Goal: Transaction & Acquisition: Purchase product/service

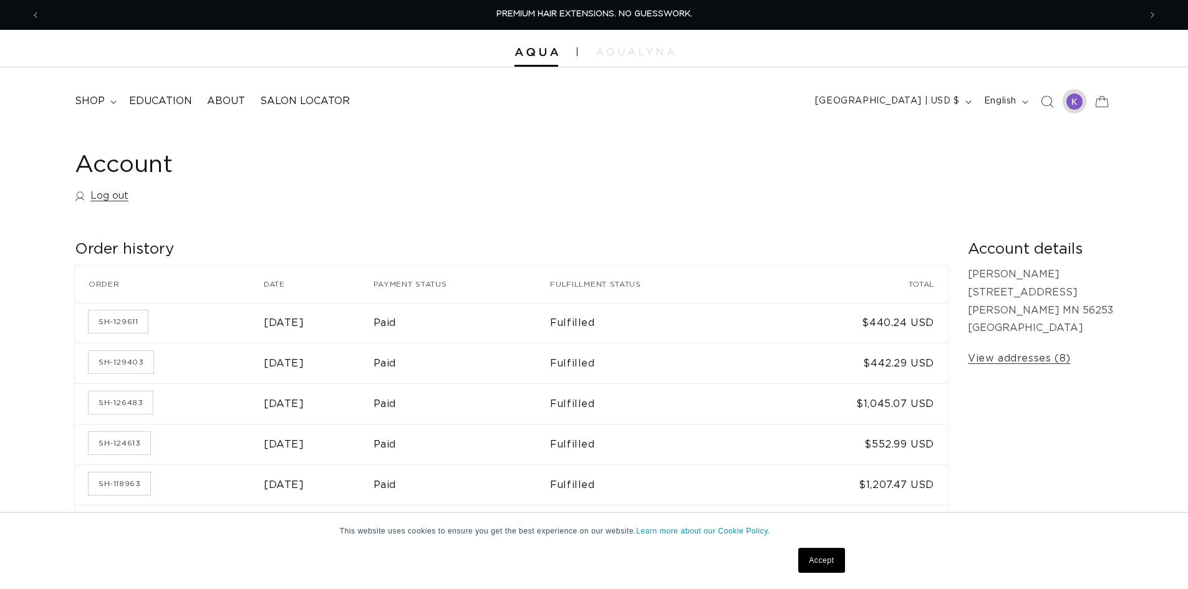
drag, startPoint x: 0, startPoint y: 0, endPoint x: 1076, endPoint y: 104, distance: 1080.9
click at [1076, 104] on div at bounding box center [1074, 101] width 17 height 17
drag, startPoint x: 1073, startPoint y: 101, endPoint x: 1137, endPoint y: 101, distance: 64.2
click at [1137, 101] on header "FEATURED Last Chance SHOP BY SYSTEM Q Weft Hand Tied Weft Machine Weft Tape In …" at bounding box center [594, 97] width 1188 height 61
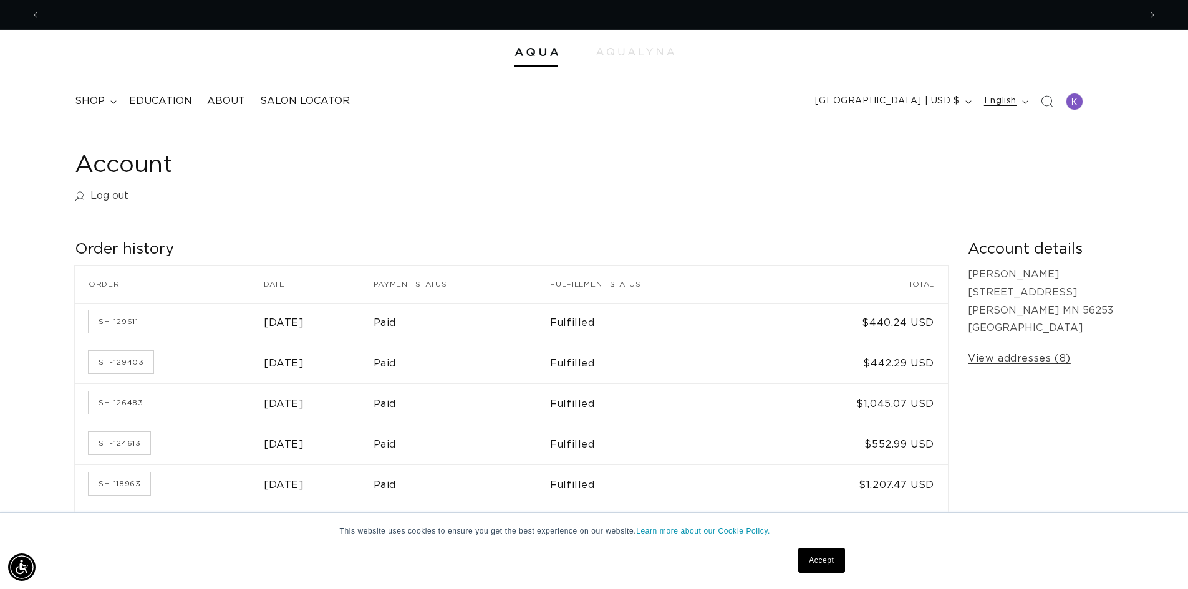
scroll to position [0, 2199]
click at [1065, 101] on div at bounding box center [1075, 101] width 24 height 24
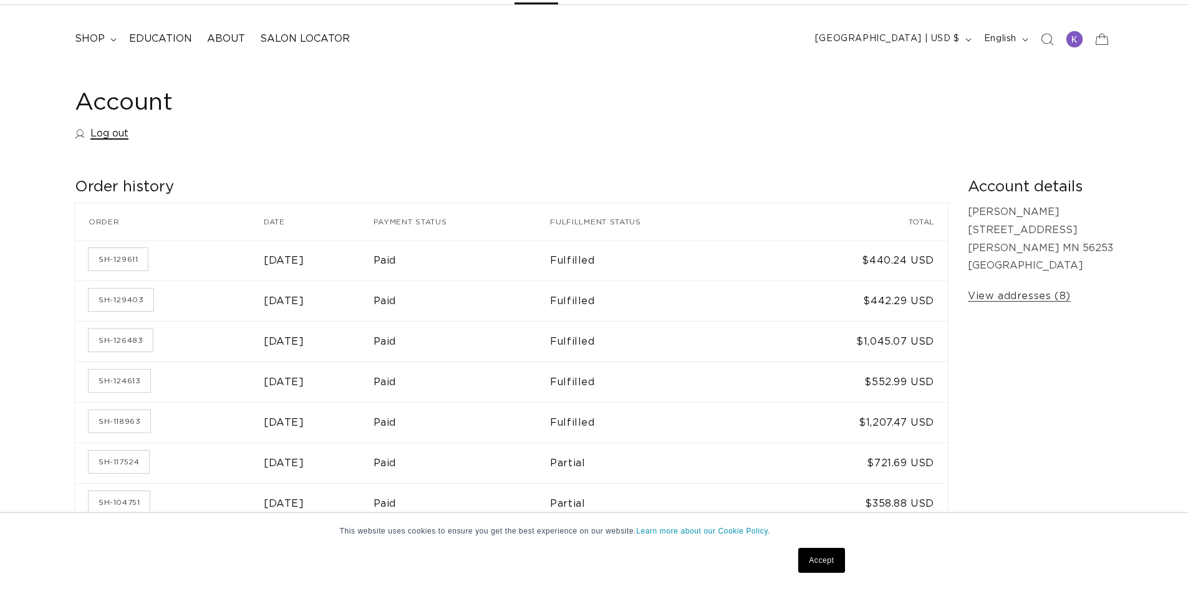
click at [112, 136] on link "Log out" at bounding box center [102, 134] width 54 height 18
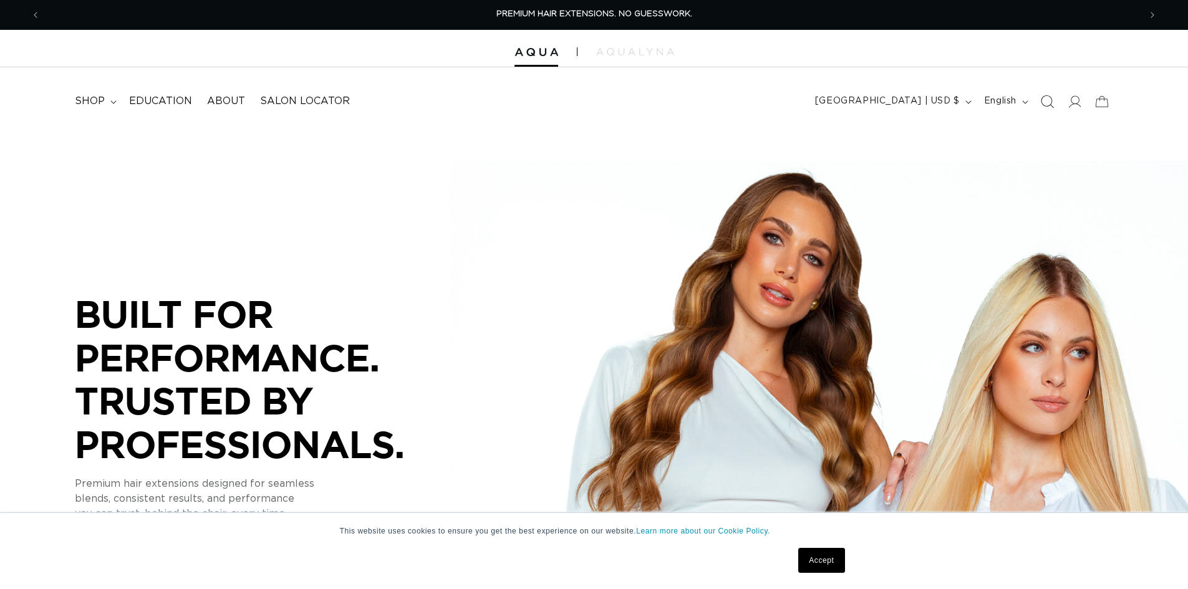
click at [1044, 101] on icon "Search" at bounding box center [1046, 101] width 13 height 13
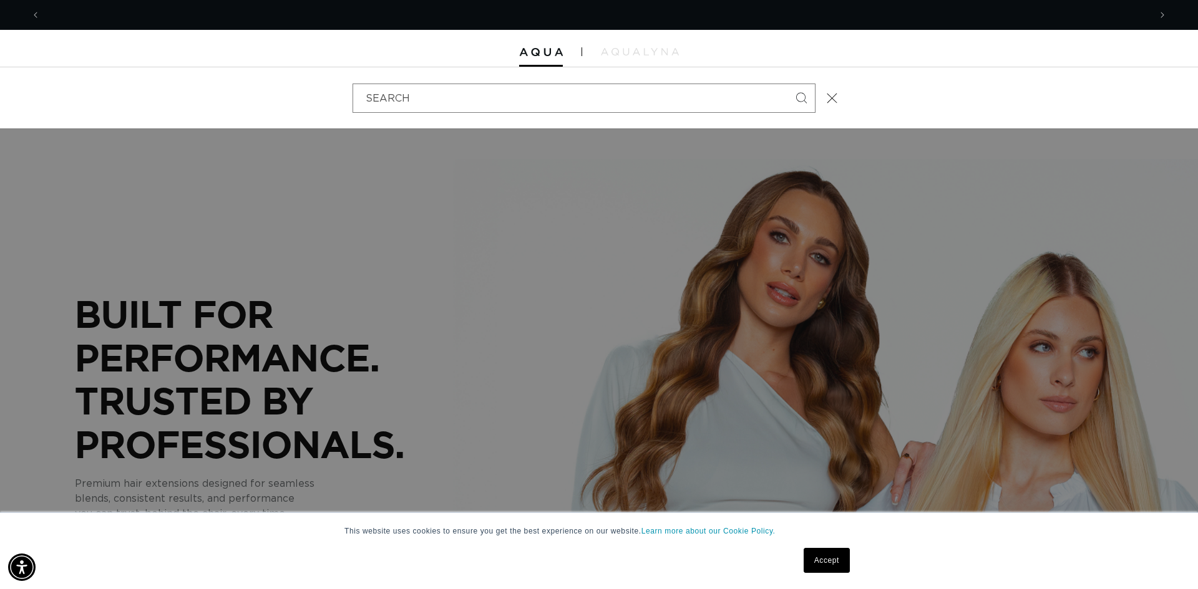
click at [1069, 105] on div "Search" at bounding box center [599, 97] width 1198 height 61
click at [831, 96] on icon "Close" at bounding box center [831, 97] width 11 height 11
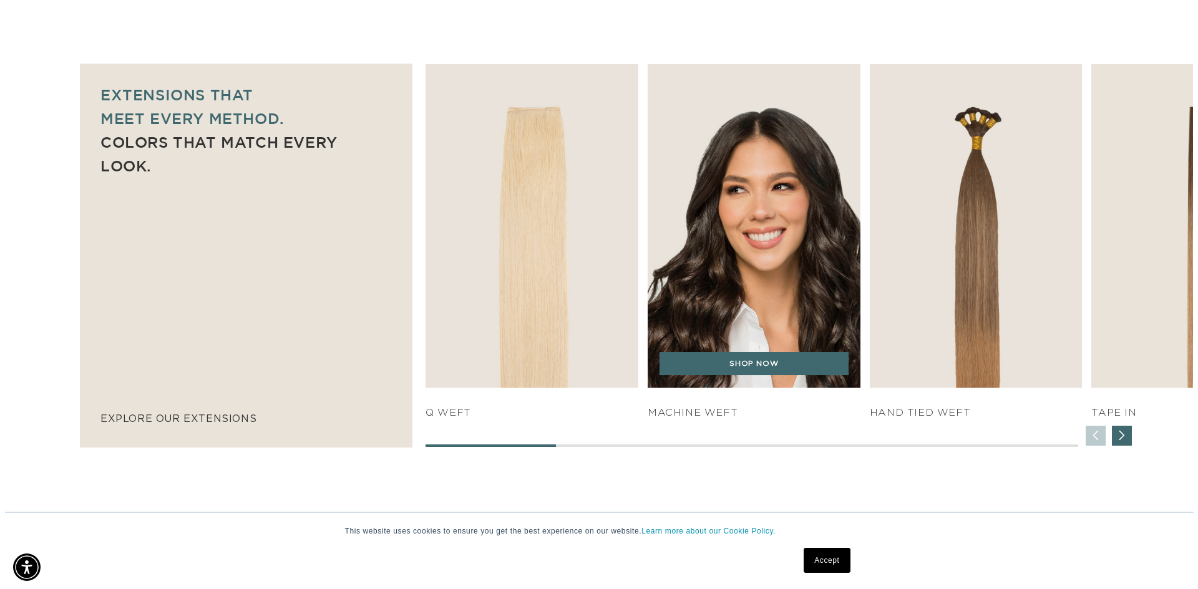
scroll to position [811, 0]
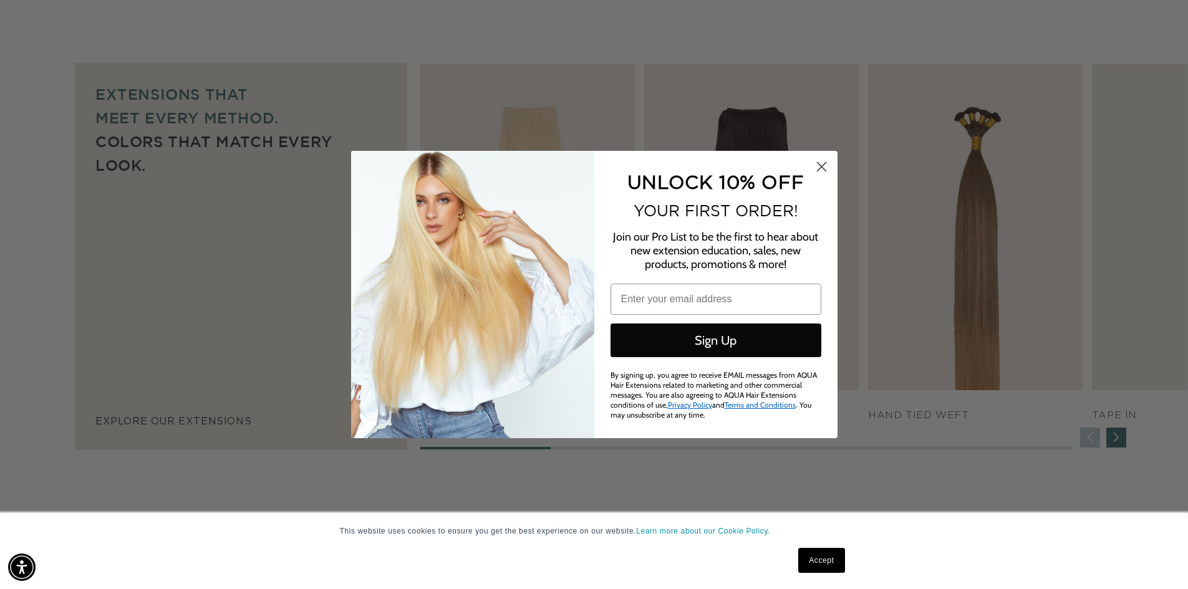
click at [827, 554] on link "Accept" at bounding box center [821, 560] width 46 height 25
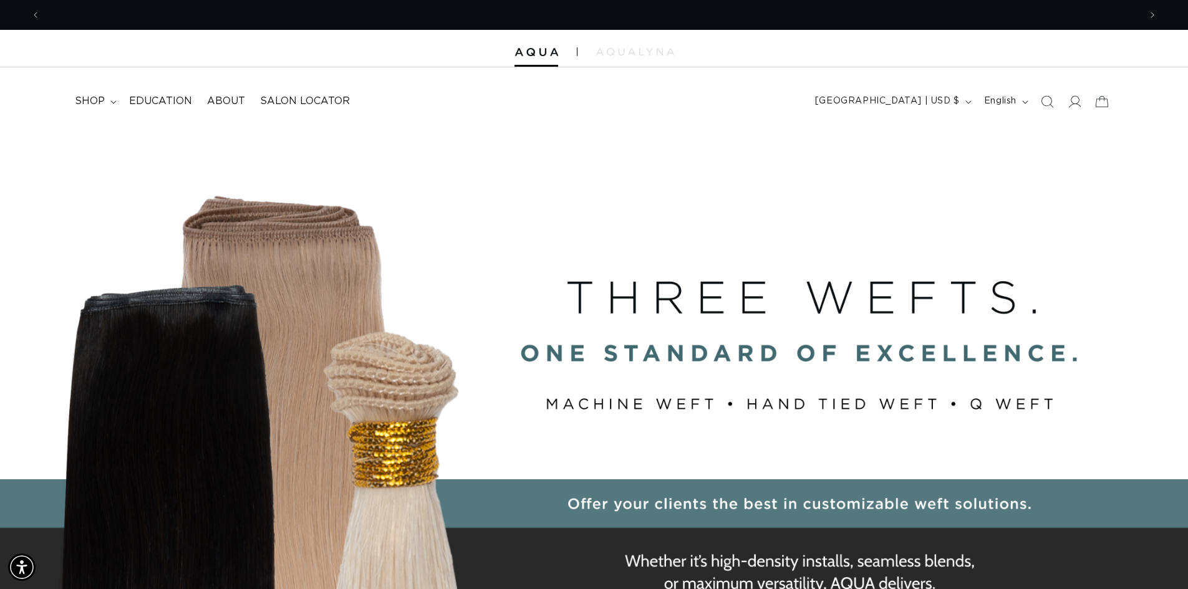
scroll to position [0, 0]
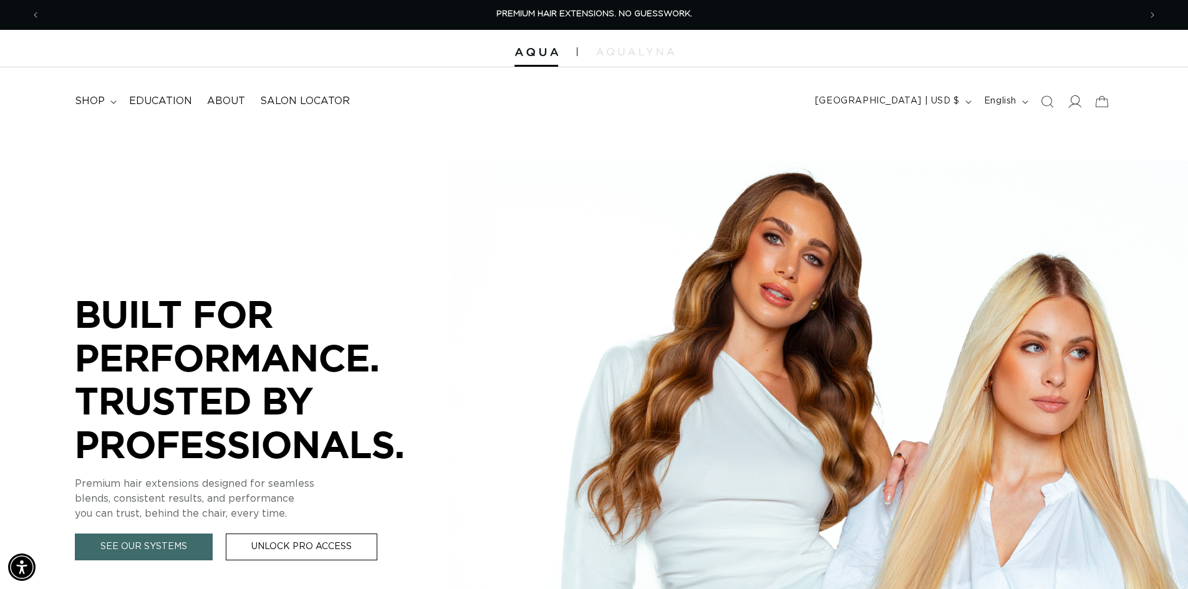
click at [1071, 104] on icon at bounding box center [1074, 101] width 13 height 13
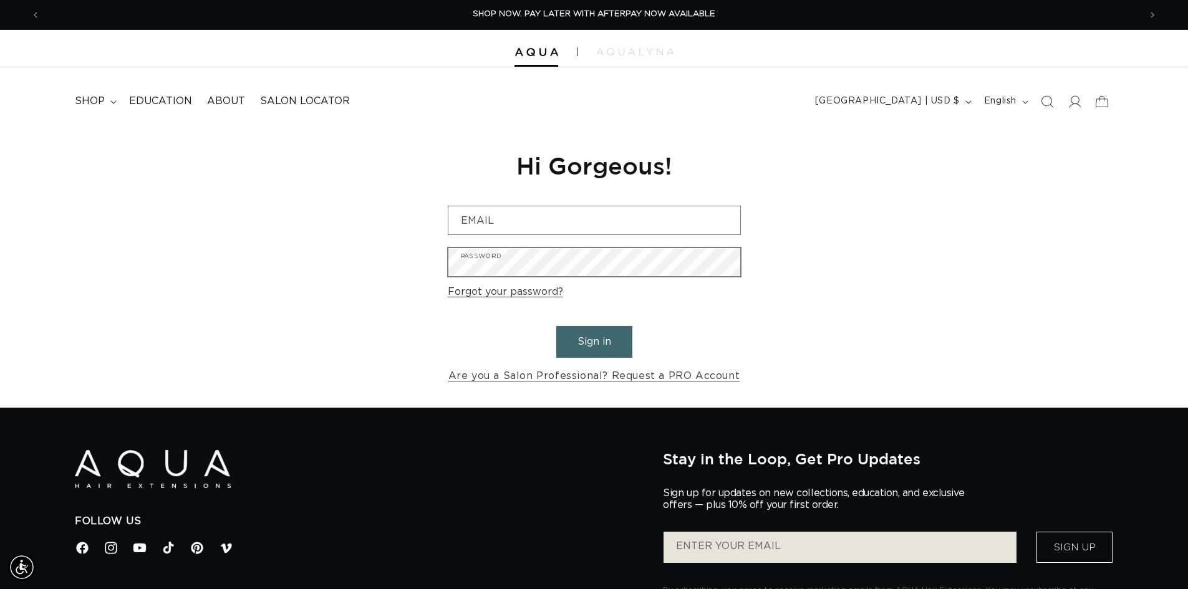
type input "kelsswans_10@hotmail.com"
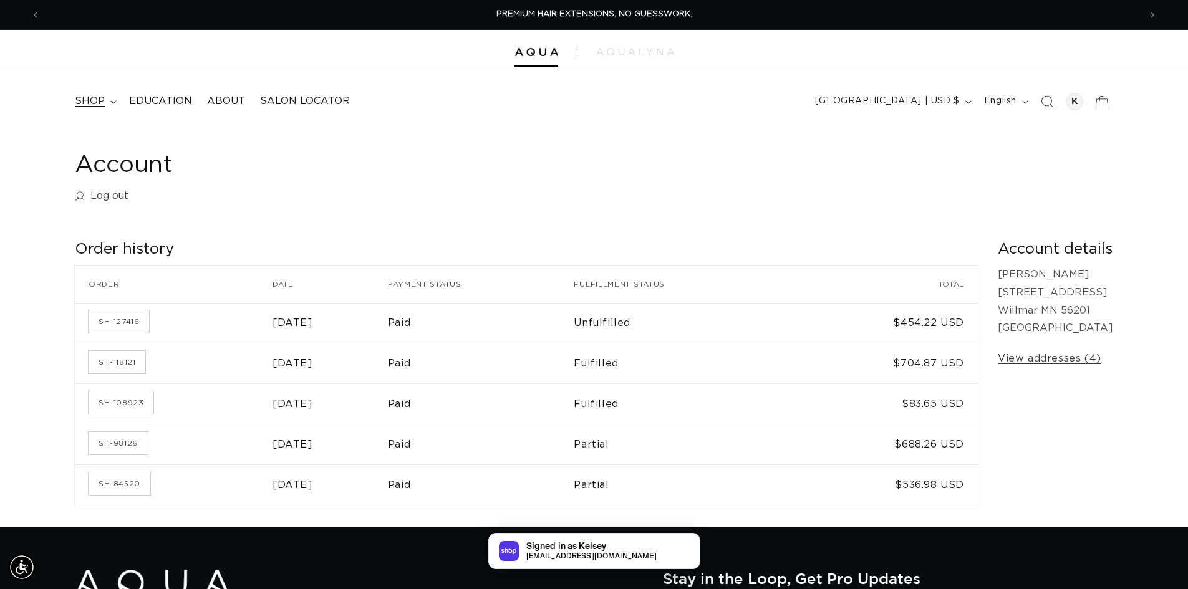
click at [99, 100] on span "shop" at bounding box center [90, 101] width 30 height 13
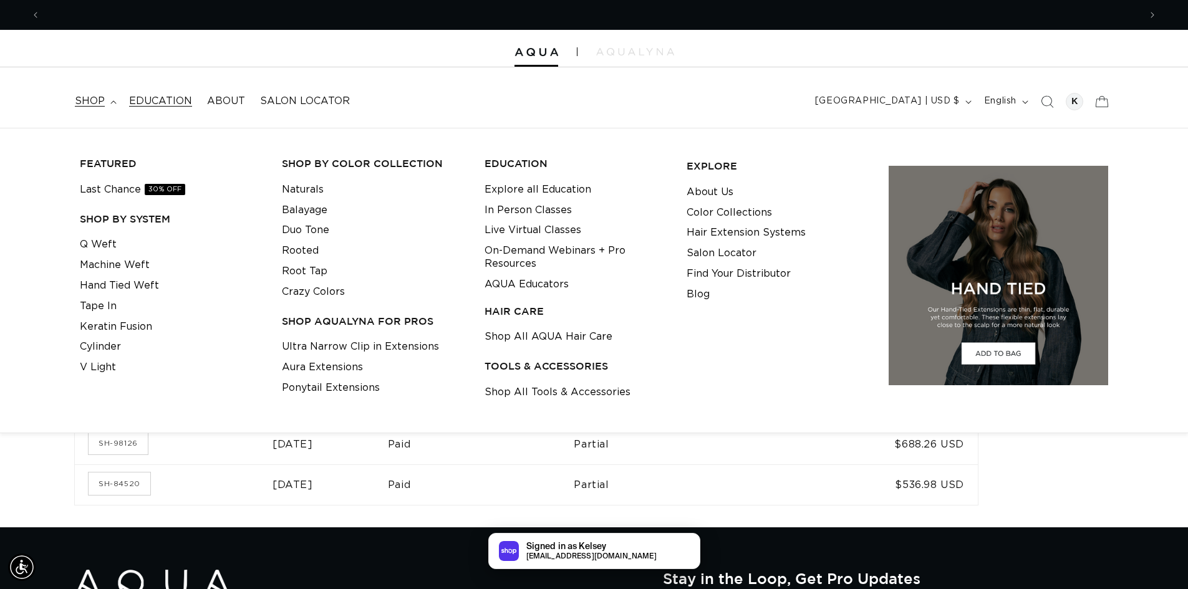
scroll to position [0, 1100]
click at [87, 268] on link "Machine Weft" at bounding box center [115, 265] width 70 height 21
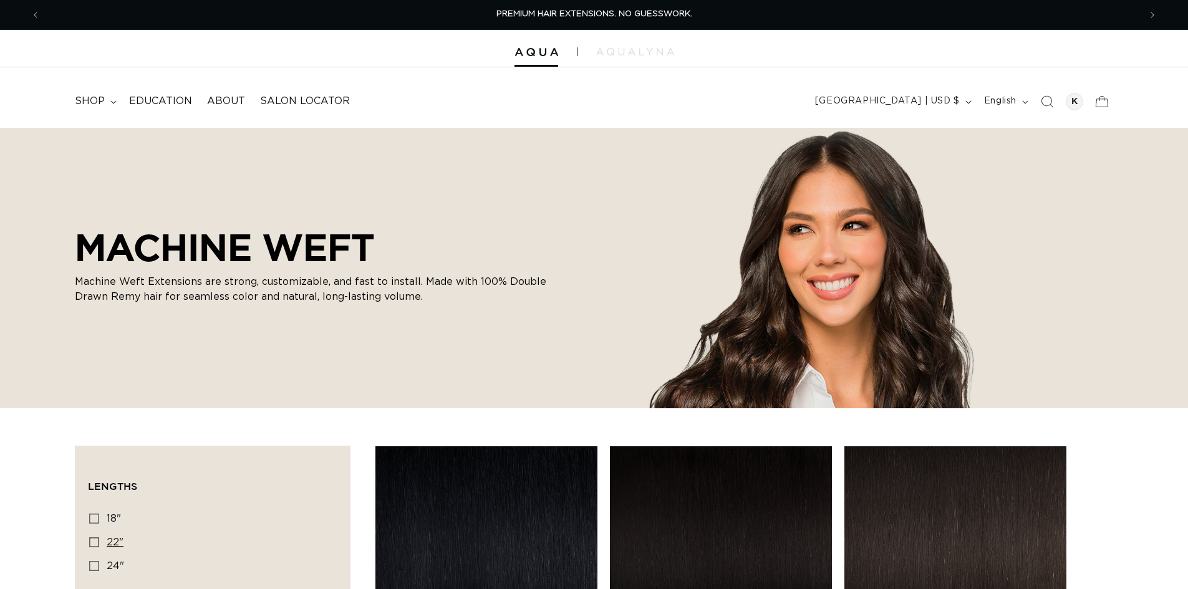
click at [99, 538] on icon at bounding box center [94, 543] width 10 height 10
click at [99, 538] on input "22" 22" (33 products)" at bounding box center [94, 543] width 10 height 10
checkbox input "true"
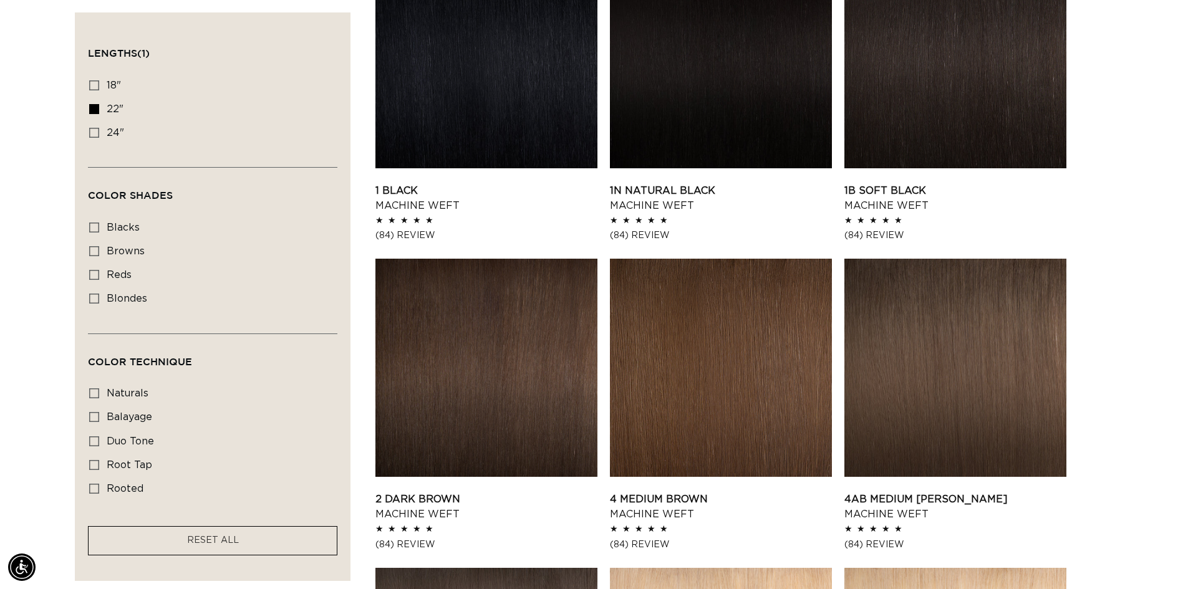
scroll to position [561, 0]
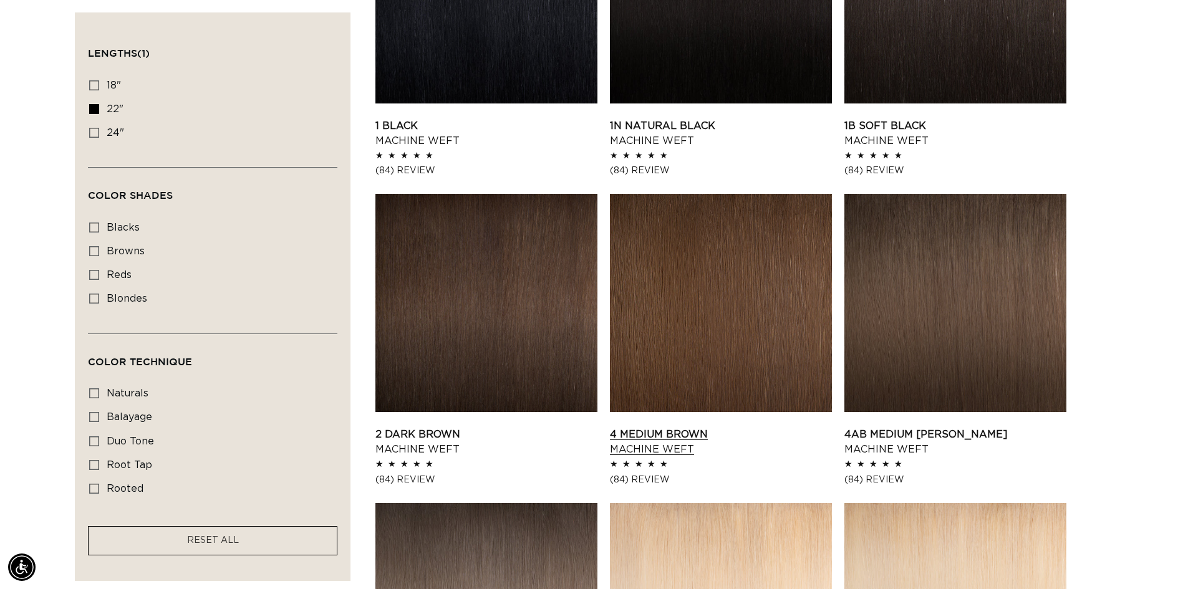
click at [656, 449] on link "4 Medium Brown Machine Weft" at bounding box center [721, 442] width 222 height 30
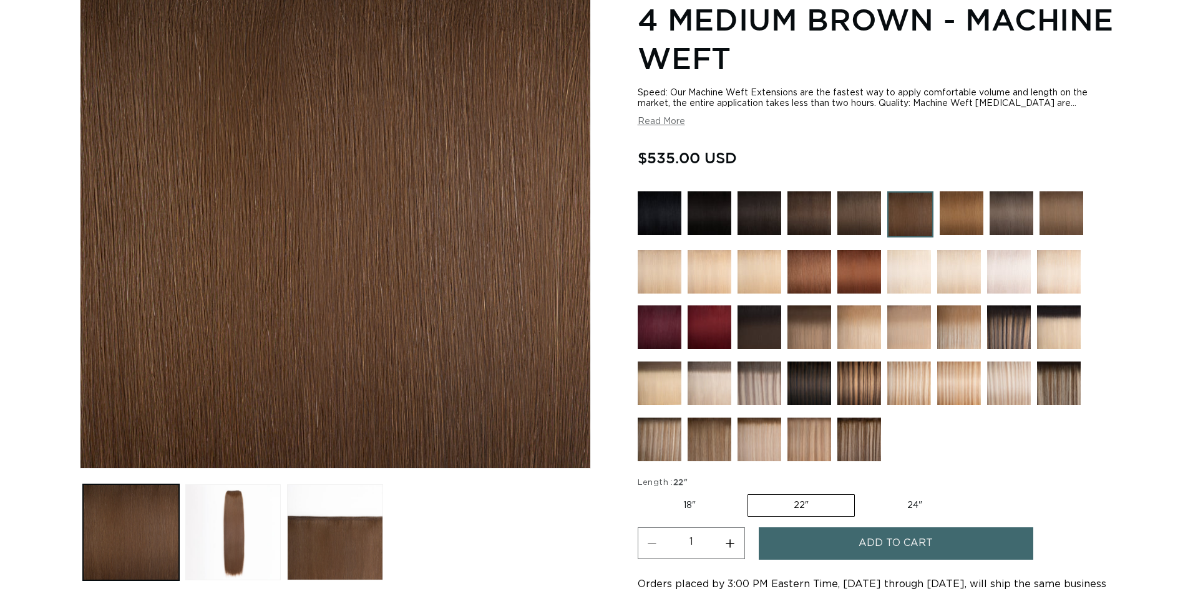
scroll to position [312, 0]
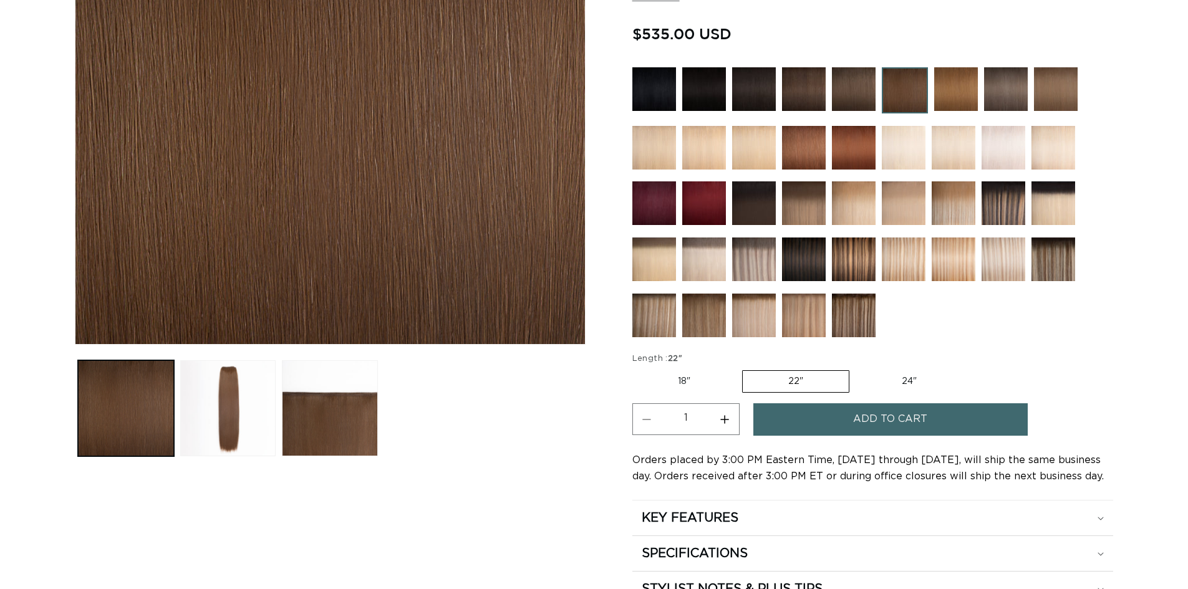
click at [816, 422] on button "Add to cart" at bounding box center [890, 420] width 274 height 32
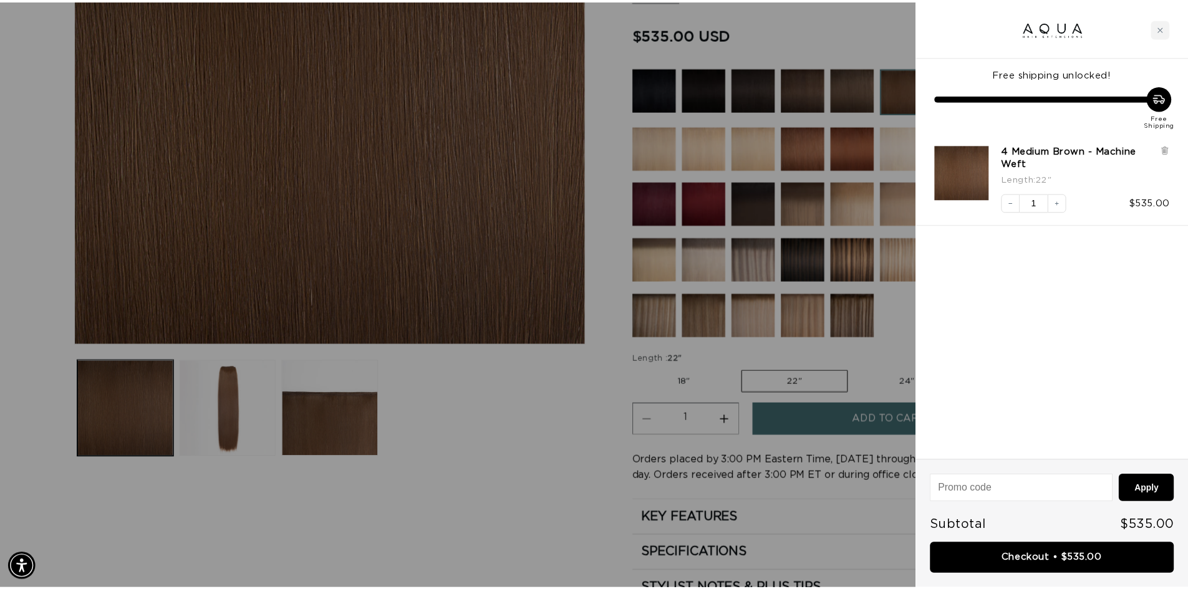
scroll to position [0, 1109]
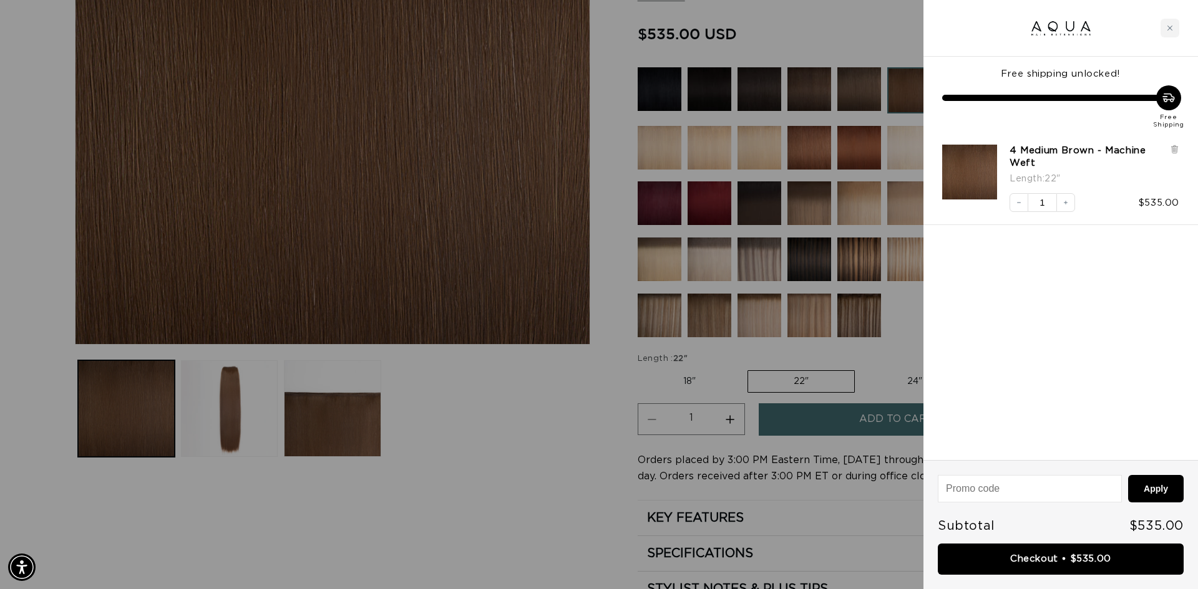
drag, startPoint x: 533, startPoint y: 472, endPoint x: 548, endPoint y: 465, distance: 15.9
click at [535, 472] on div at bounding box center [599, 294] width 1198 height 589
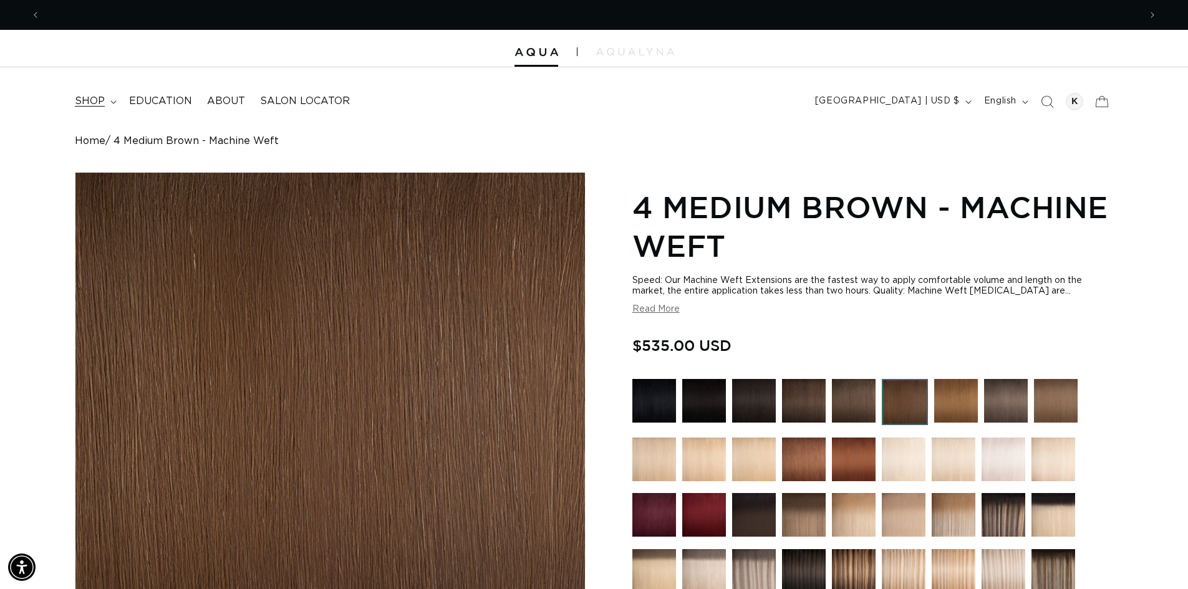
scroll to position [0, 0]
click at [86, 104] on span "shop" at bounding box center [90, 101] width 30 height 13
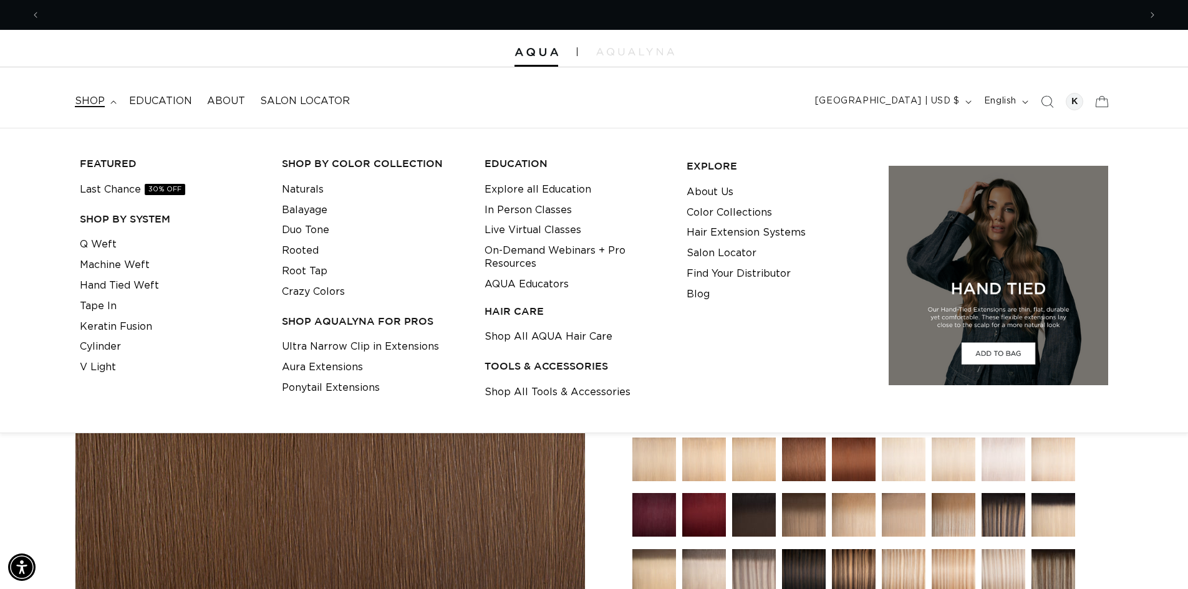
scroll to position [0, 1100]
click at [527, 392] on link "Shop All Tools & Accessories" at bounding box center [558, 392] width 146 height 21
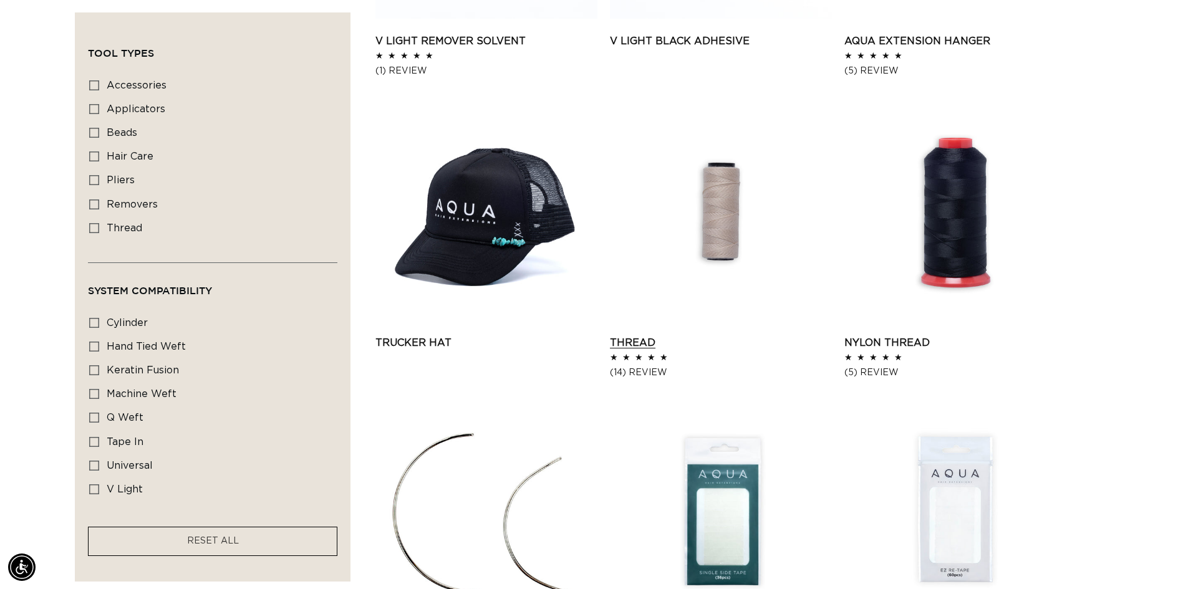
scroll to position [0, 1100]
click at [628, 344] on link "Thread" at bounding box center [721, 343] width 222 height 15
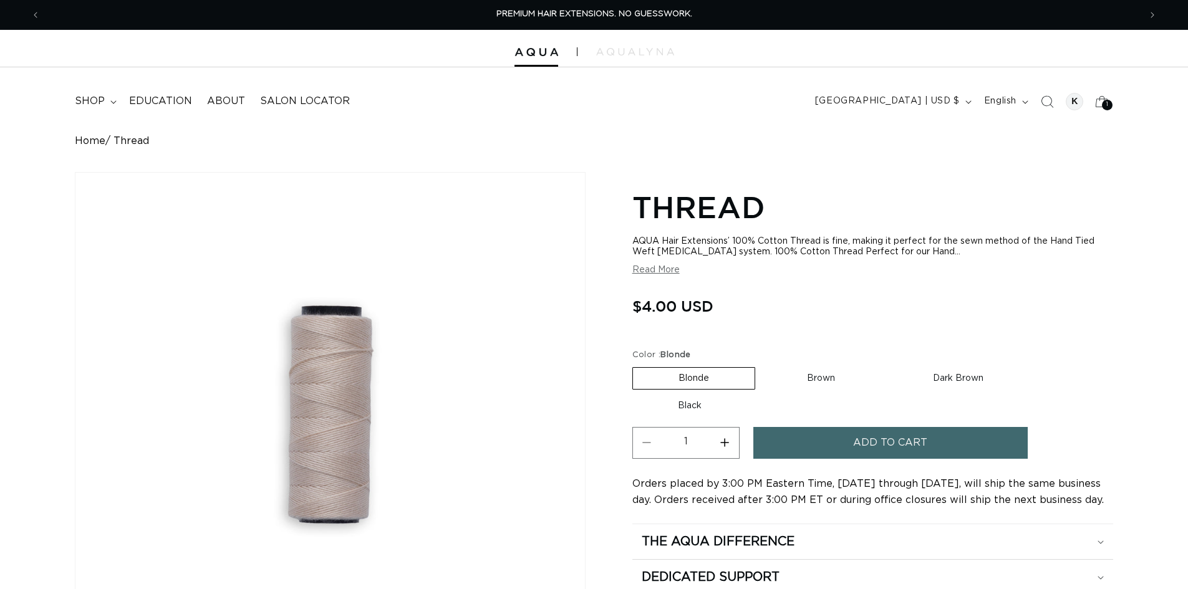
click at [956, 379] on label "Dark Brown Variant sold out or unavailable" at bounding box center [959, 378] width 142 height 21
click at [888, 365] on input "Dark Brown Variant sold out or unavailable" at bounding box center [887, 365] width 1 height 1
radio input "true"
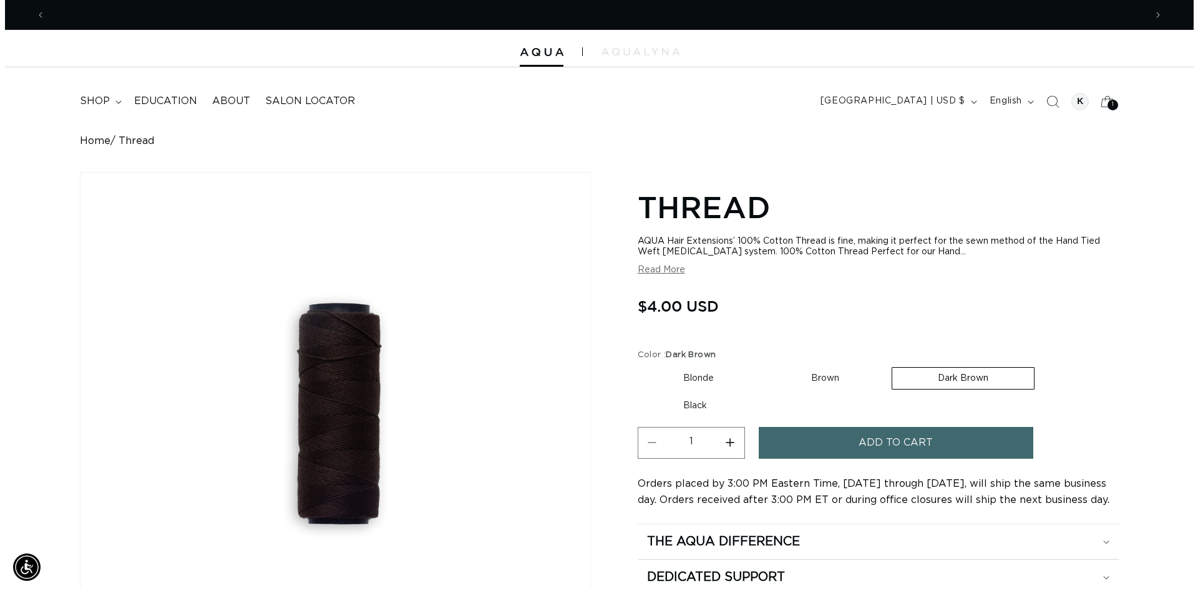
scroll to position [0, 1100]
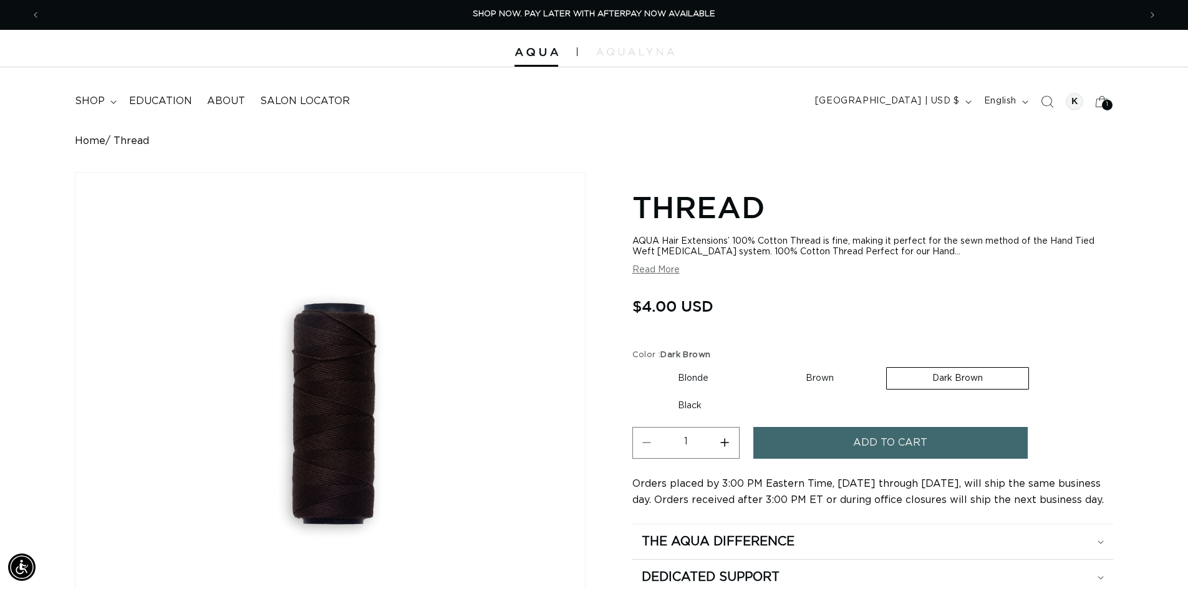
click at [859, 445] on span "Add to cart" at bounding box center [890, 443] width 74 height 32
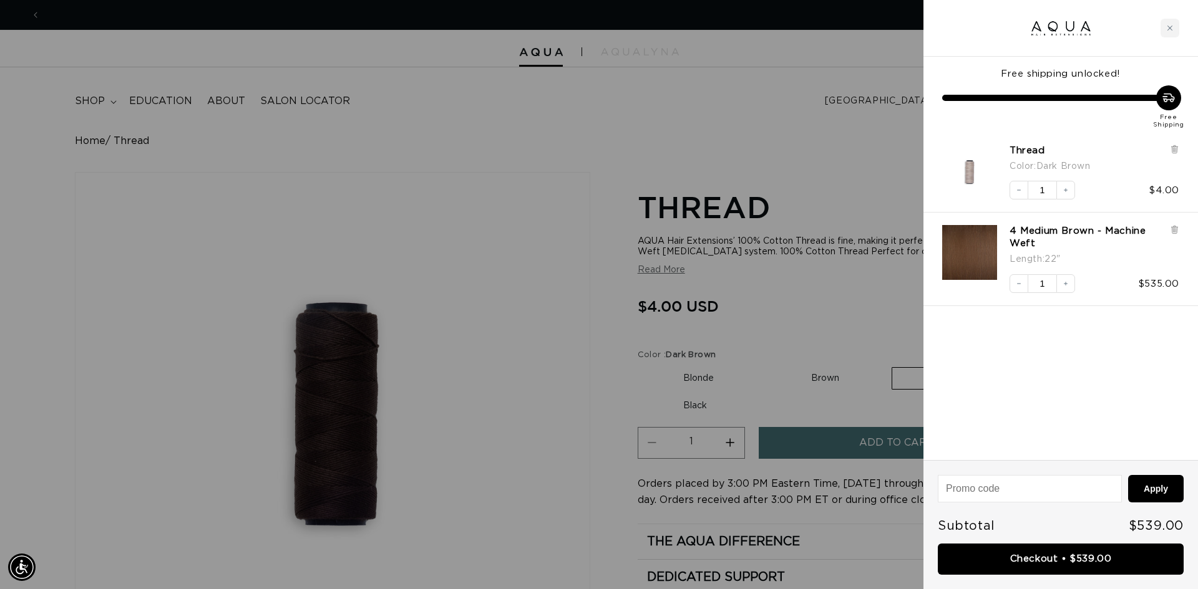
scroll to position [0, 0]
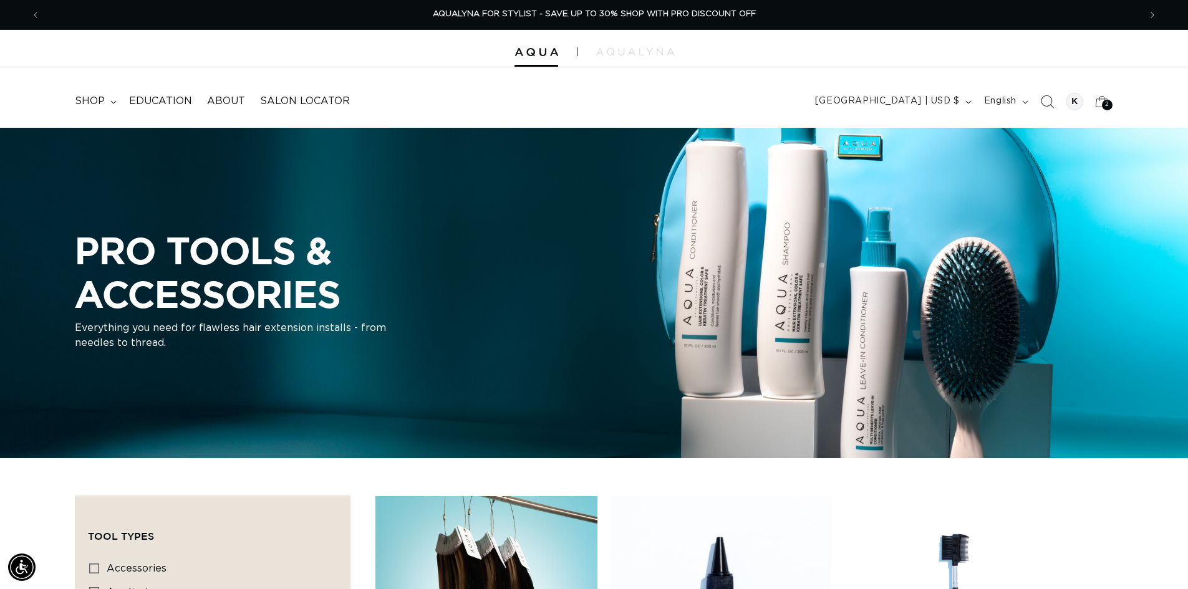
click at [1047, 98] on icon "Search" at bounding box center [1046, 101] width 13 height 13
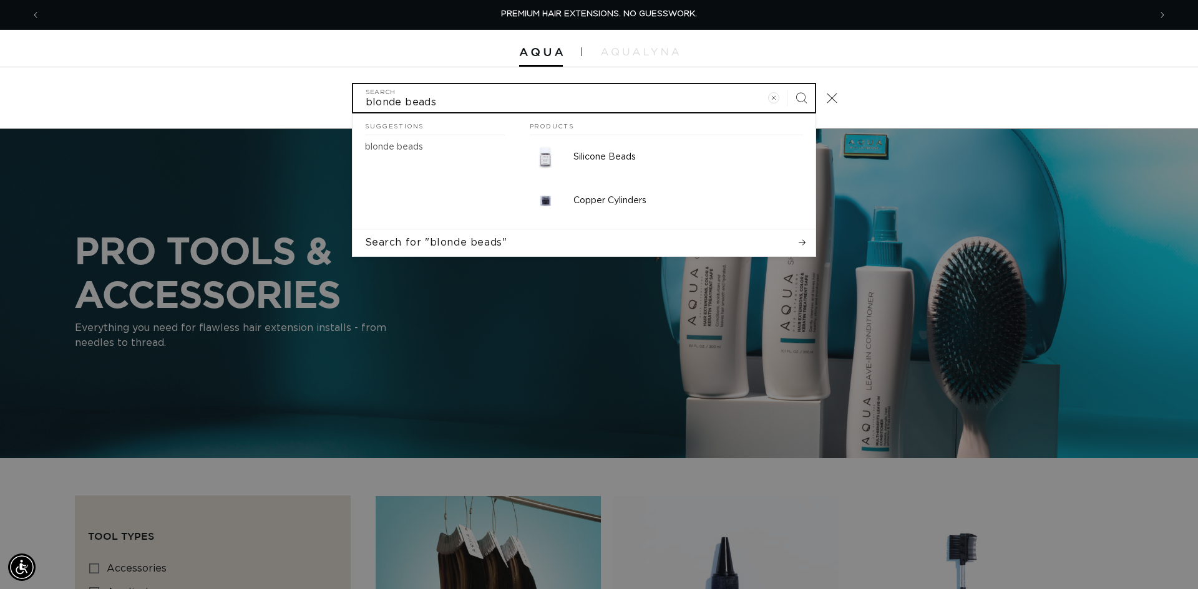
type input "blonde beads"
click at [787, 84] on button "Search" at bounding box center [800, 97] width 27 height 27
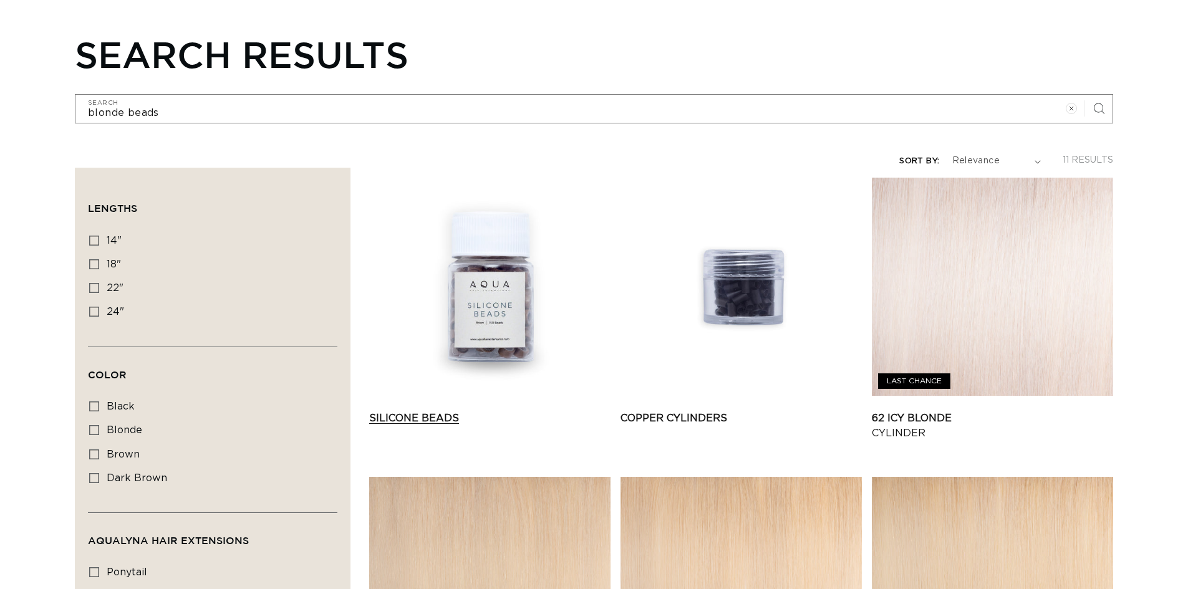
click at [427, 411] on link "Silicone Beads" at bounding box center [489, 418] width 241 height 15
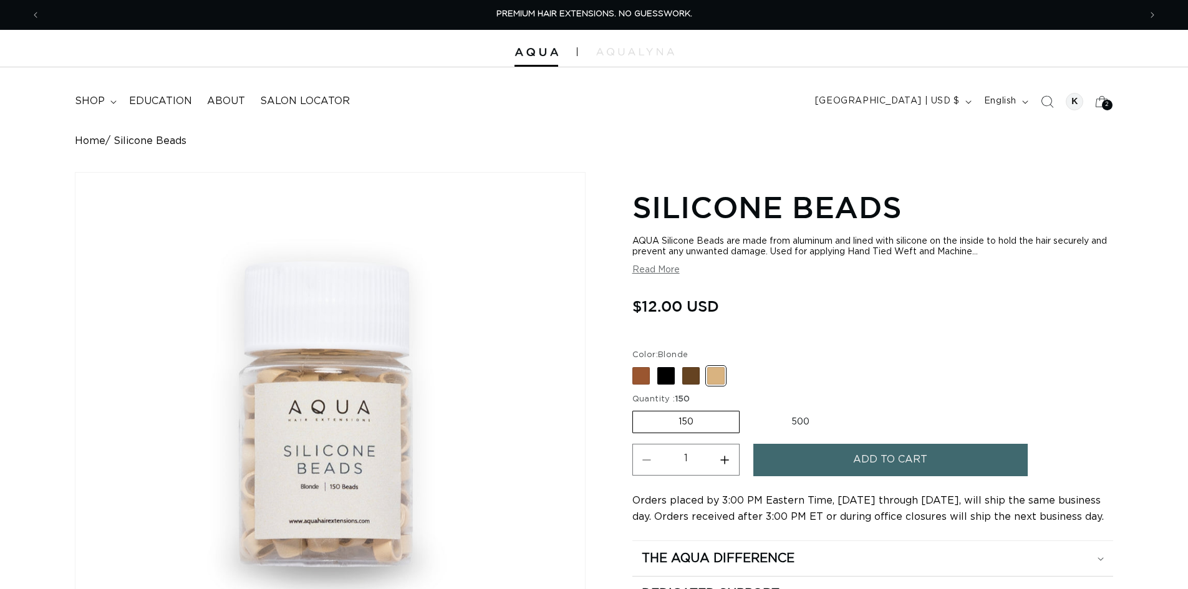
click at [796, 422] on label "500 Variant sold out or unavailable" at bounding box center [800, 422] width 109 height 21
click at [747, 409] on input "500 Variant sold out or unavailable" at bounding box center [746, 409] width 1 height 1
radio input "true"
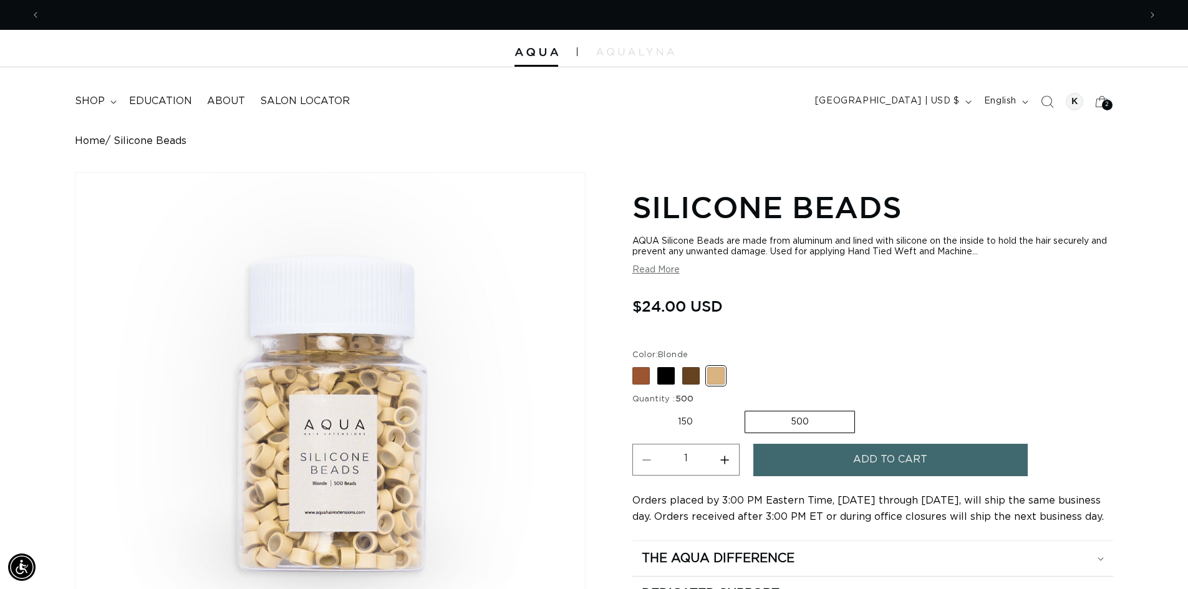
click at [840, 458] on button "Add to cart" at bounding box center [890, 460] width 274 height 32
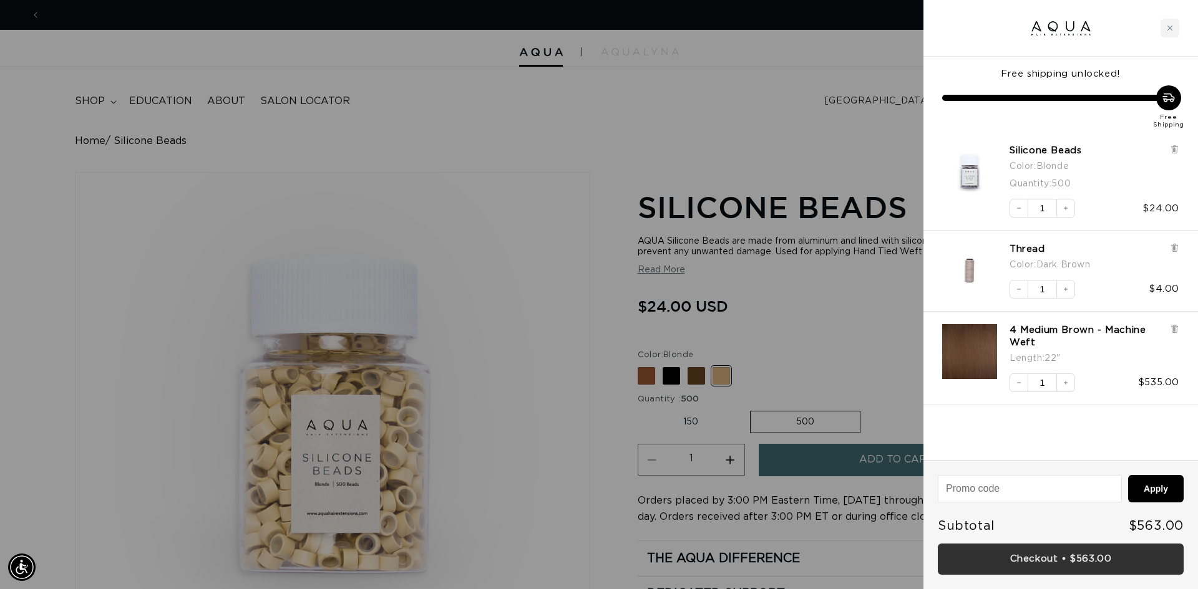
scroll to position [0, 2218]
click at [1101, 561] on link "Checkout • $563.00" at bounding box center [1060, 560] width 246 height 32
